Goal: Task Accomplishment & Management: Complete application form

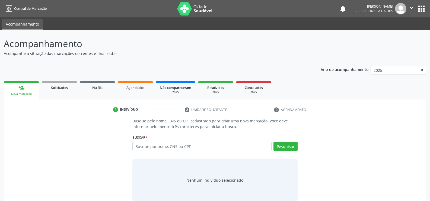
click at [153, 147] on input "text" at bounding box center [201, 145] width 139 height 9
type input "898002987914786"
click at [293, 144] on button "Pesquisar" at bounding box center [286, 145] width 24 height 9
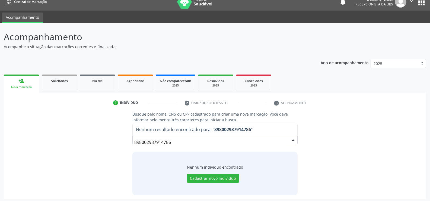
scroll to position [9, 0]
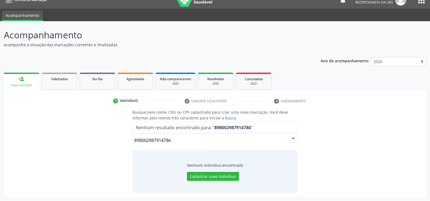
click at [182, 146] on div "Busque pelo nome, CNS ou CPF cadastrado para criar uma nova marcação. Você deve…" at bounding box center [215, 151] width 173 height 84
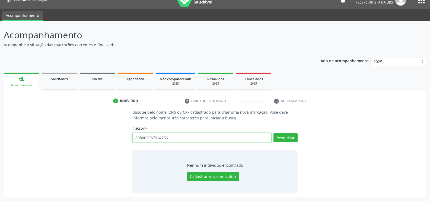
click at [178, 140] on input "898002987914786" at bounding box center [201, 137] width 139 height 9
type input "8"
type input "[PERSON_NAME]"
click at [280, 139] on button "Pesquisar" at bounding box center [286, 137] width 24 height 9
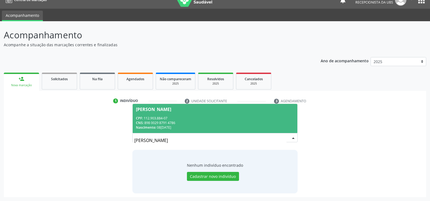
click at [161, 112] on span "[PERSON_NAME] CPF: 112.903.884-07 CNS: 898 0029 8791 4786 Nascimento: 08[DATE]" at bounding box center [215, 118] width 165 height 29
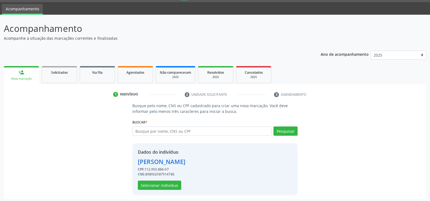
scroll to position [17, 0]
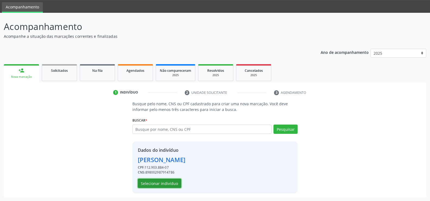
click at [159, 183] on button "Selecionar indivíduo" at bounding box center [159, 182] width 43 height 9
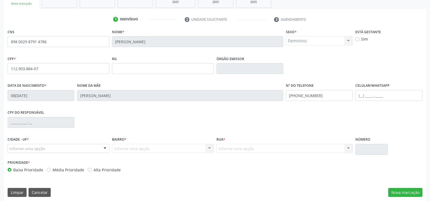
scroll to position [94, 0]
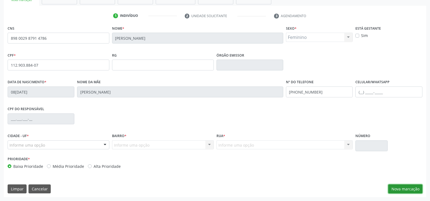
click at [405, 186] on button "Nova marcação" at bounding box center [405, 188] width 34 height 9
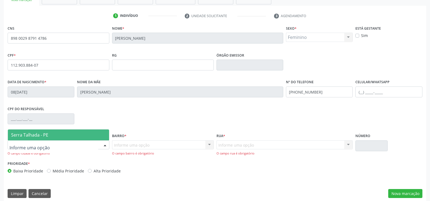
click at [38, 141] on div at bounding box center [59, 144] width 102 height 9
click at [33, 135] on span "Serra Talhada - PE" at bounding box center [29, 135] width 37 height 6
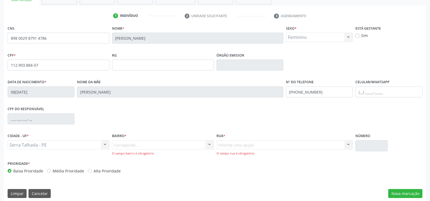
click at [146, 144] on div "Carregando... Nenhum resultado encontrado para: " " Nenhuma opção encontrada. D…" at bounding box center [163, 147] width 102 height 15
click at [138, 145] on div "Carregando... Nenhum resultado encontrado para: " " Nenhuma opção encontrada. D…" at bounding box center [163, 147] width 102 height 15
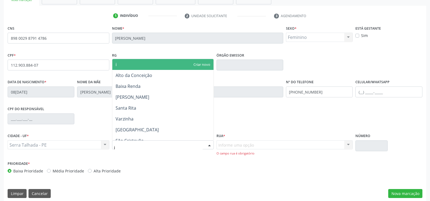
type input "ip"
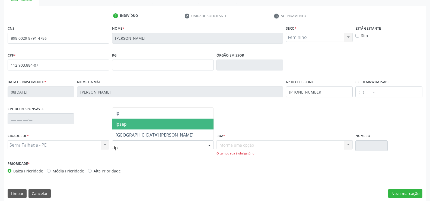
click at [126, 121] on span "Ipsep" at bounding box center [121, 124] width 11 height 6
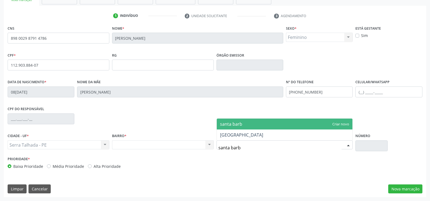
type input "santa barba"
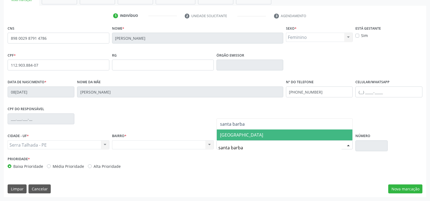
click at [246, 135] on span "[GEOGRAPHIC_DATA]" at bounding box center [241, 135] width 43 height 6
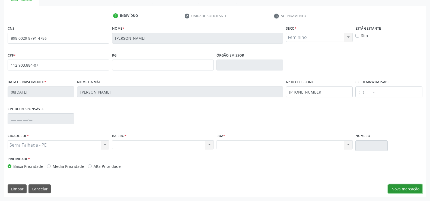
click at [405, 184] on button "Nova marcação" at bounding box center [405, 188] width 34 height 9
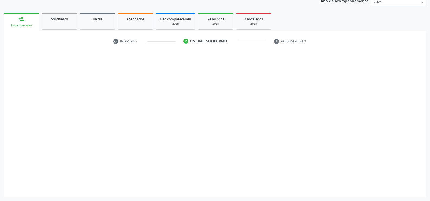
scroll to position [68, 0]
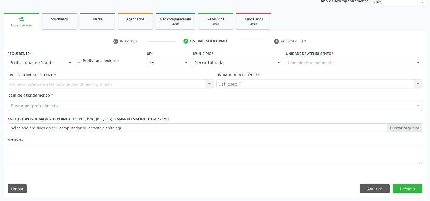
click at [32, 65] on div "Profissional de Saúde" at bounding box center [41, 62] width 67 height 9
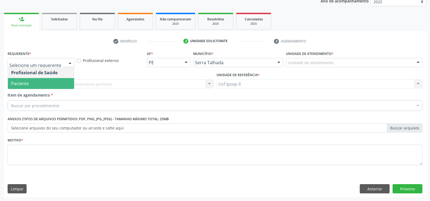
click at [27, 85] on span "Paciente" at bounding box center [20, 83] width 18 height 6
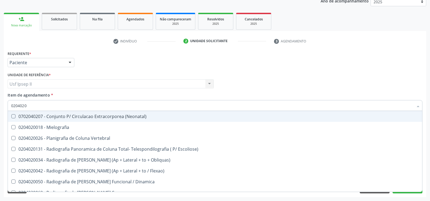
type input "02040200"
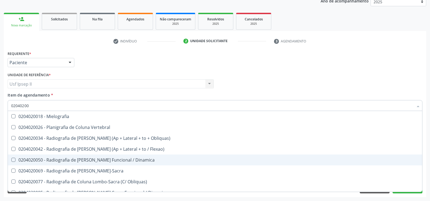
click at [82, 157] on div "0204020050 - Radiografia de [PERSON_NAME] Funcional / Dinamica" at bounding box center [215, 159] width 408 height 4
checkbox Dinamica "true"
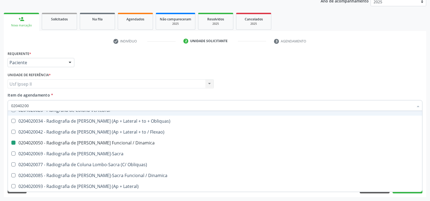
click at [140, 96] on div "Item de agendamento * 02040200 Desfazer seleção 0204020018 - Mielografia 020402…" at bounding box center [215, 100] width 415 height 17
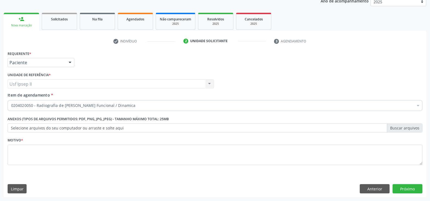
scroll to position [0, 0]
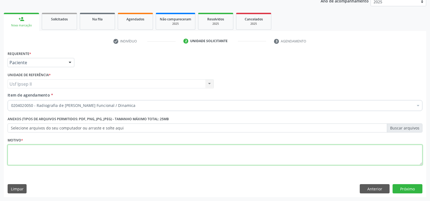
click at [50, 153] on textarea at bounding box center [215, 154] width 415 height 21
type textarea "."
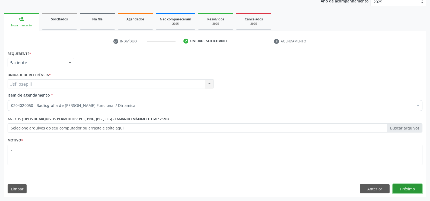
click at [397, 185] on button "Próximo" at bounding box center [408, 188] width 30 height 9
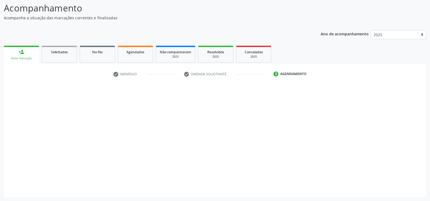
scroll to position [36, 0]
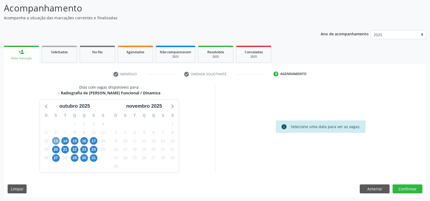
click at [54, 139] on span "13" at bounding box center [56, 141] width 8 height 8
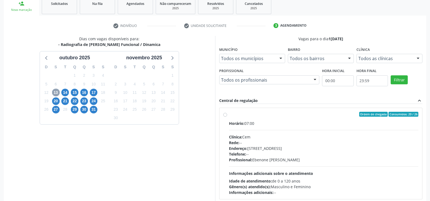
scroll to position [90, 0]
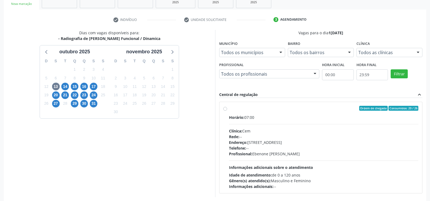
click at [229, 109] on label "Ordem de chegada Consumidos: 20 / 26 Horário: 07:00 Clínica: Cem Rede: -- Ender…" at bounding box center [324, 147] width 190 height 83
click at [226, 109] on input "Ordem de chegada Consumidos: 20 / 26 Horário: 07:00 Clínica: Cem Rede: -- Ender…" at bounding box center [225, 108] width 4 height 5
radio input "true"
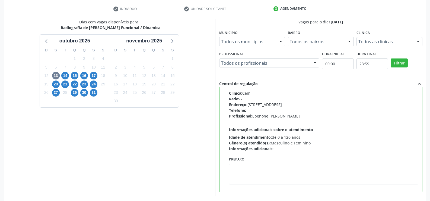
scroll to position [124, 0]
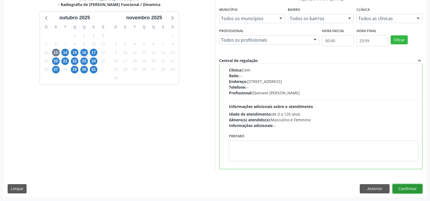
click at [410, 188] on button "Confirmar" at bounding box center [408, 188] width 30 height 9
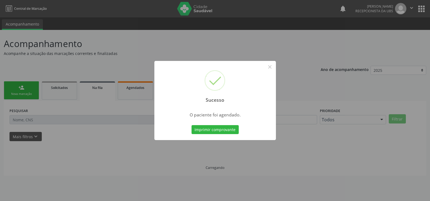
scroll to position [0, 0]
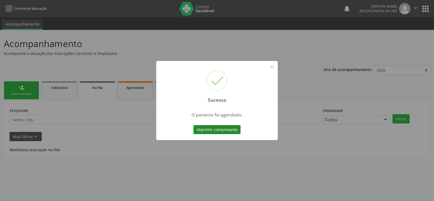
click at [202, 126] on button "Imprimir comprovante" at bounding box center [217, 129] width 47 height 9
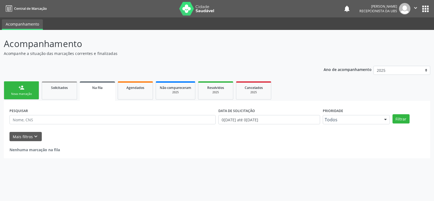
click at [18, 97] on link "person_add Nova marcação" at bounding box center [21, 90] width 35 height 18
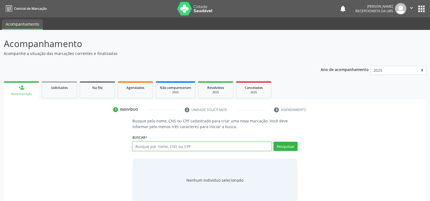
click at [164, 147] on input "text" at bounding box center [201, 145] width 139 height 9
click at [154, 146] on input "7002059" at bounding box center [201, 145] width 139 height 9
click at [162, 145] on input "7002059" at bounding box center [201, 145] width 139 height 9
type input "700205994925430"
click at [295, 146] on button "Pesquisar" at bounding box center [286, 145] width 24 height 9
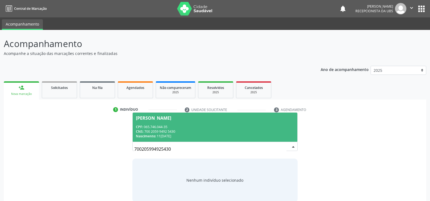
click at [161, 133] on div "CNS: 700 2059 9492 5430" at bounding box center [215, 131] width 158 height 5
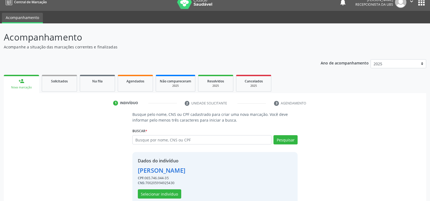
scroll to position [17, 0]
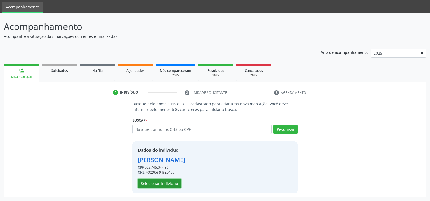
click at [159, 186] on button "Selecionar indivíduo" at bounding box center [159, 182] width 43 height 9
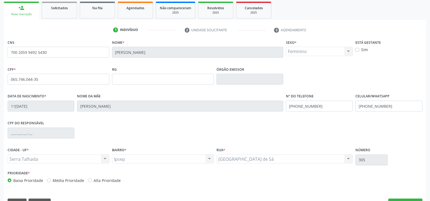
scroll to position [94, 0]
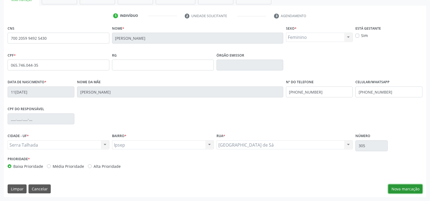
click at [405, 186] on button "Nova marcação" at bounding box center [405, 188] width 34 height 9
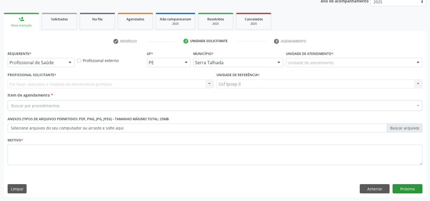
scroll to position [68, 0]
click at [71, 63] on div at bounding box center [70, 62] width 8 height 9
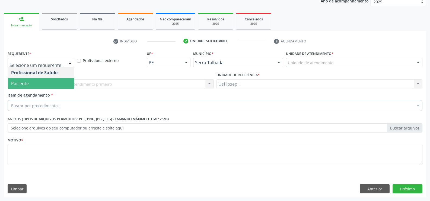
click at [36, 83] on span "Paciente" at bounding box center [41, 83] width 66 height 11
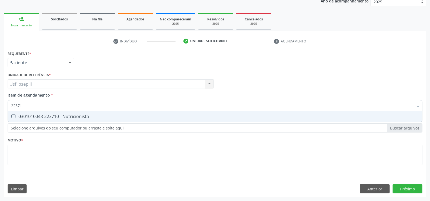
type input "223710"
click at [63, 115] on div "0301010048-223710 - Nutricionista" at bounding box center [215, 116] width 408 height 4
checkbox Nutricionista "true"
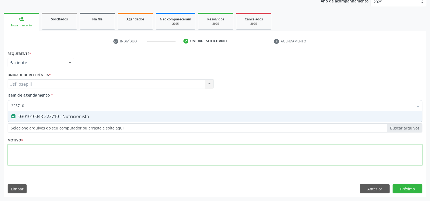
click at [35, 161] on div "Requerente * Paciente Profissional de Saúde Paciente Nenhum resultado encontrad…" at bounding box center [215, 110] width 415 height 123
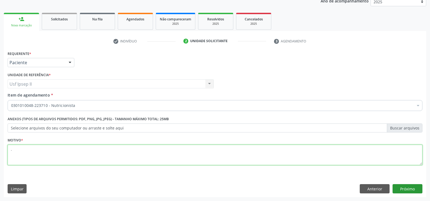
type textarea "."
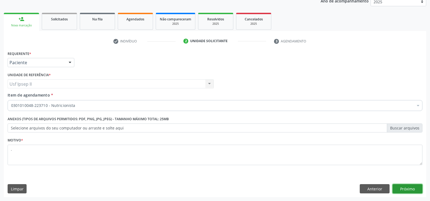
click at [404, 187] on button "Próximo" at bounding box center [408, 188] width 30 height 9
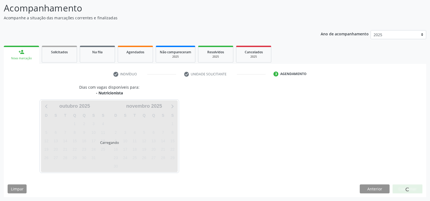
scroll to position [36, 0]
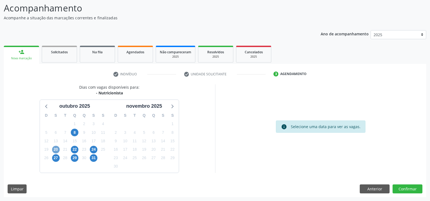
click at [57, 148] on span "20" at bounding box center [56, 149] width 8 height 8
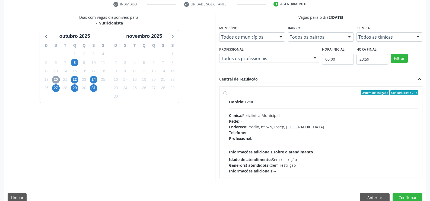
scroll to position [114, 0]
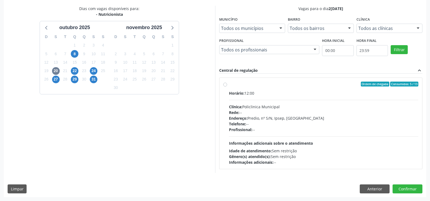
click at [229, 84] on label "Ordem de chegada Consumidos: 5 / 13 Horário: 12:00 Clínica: Policlinica Municip…" at bounding box center [324, 122] width 190 height 83
click at [227, 84] on input "Ordem de chegada Consumidos: 5 / 13 Horário: 12:00 Clínica: Policlinica Municip…" at bounding box center [225, 83] width 4 height 5
radio input "true"
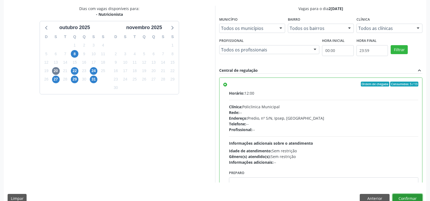
click at [407, 195] on button "Confirmar" at bounding box center [408, 198] width 30 height 9
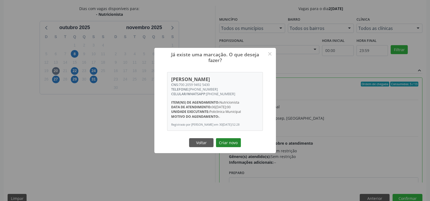
click at [229, 138] on button "Criar novo" at bounding box center [228, 142] width 25 height 9
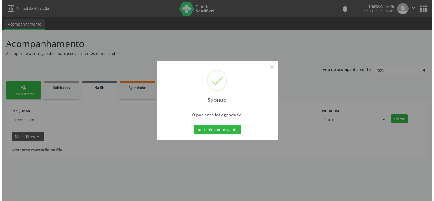
scroll to position [0, 0]
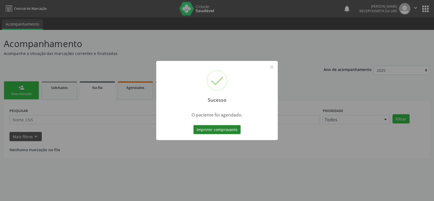
click at [229, 129] on button "Imprimir comprovante" at bounding box center [217, 129] width 47 height 9
